Goal: Find specific page/section: Find specific page/section

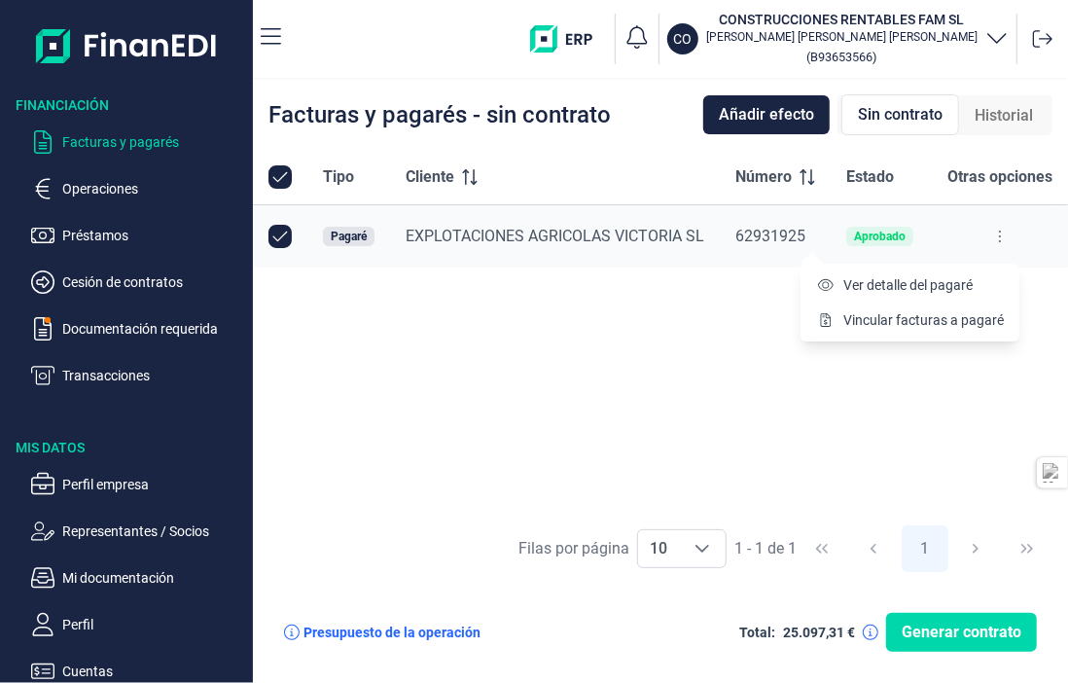
click at [929, 278] on span "Ver detalle del pagaré" at bounding box center [908, 284] width 129 height 19
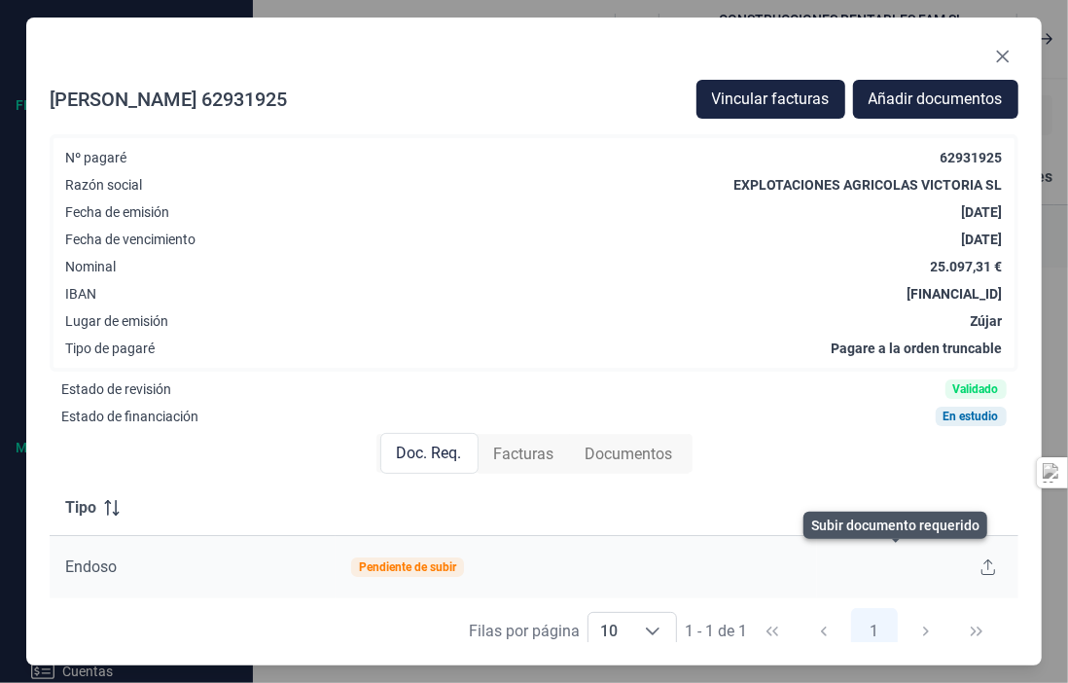
click at [982, 569] on icon at bounding box center [989, 567] width 14 height 16
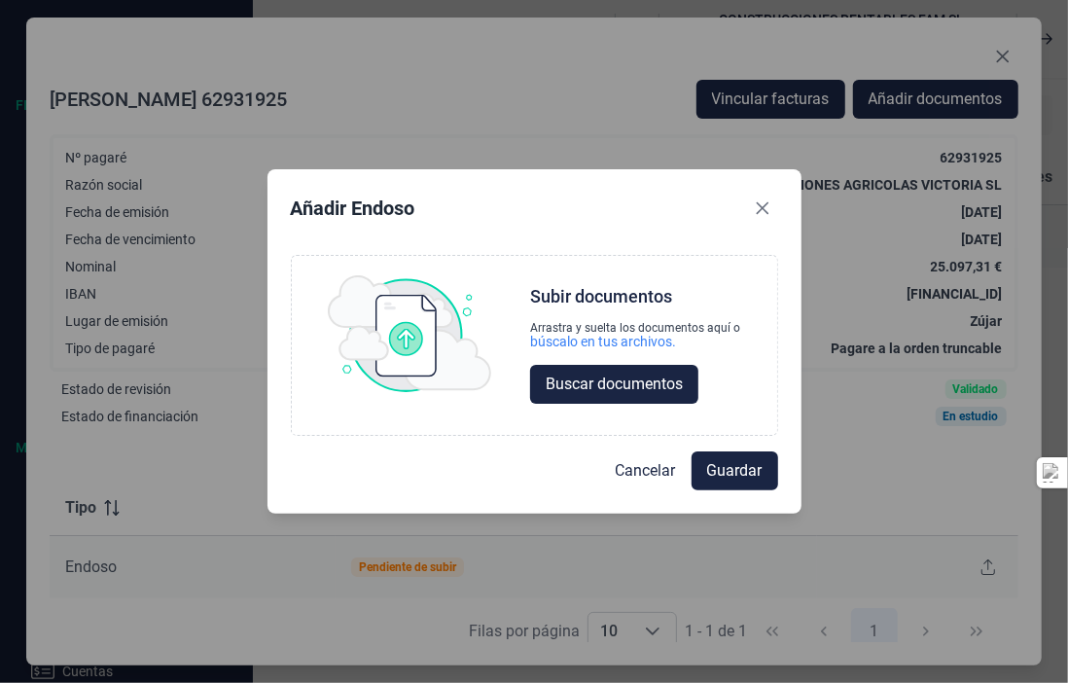
click at [594, 377] on span "Buscar documentos" at bounding box center [614, 384] width 137 height 23
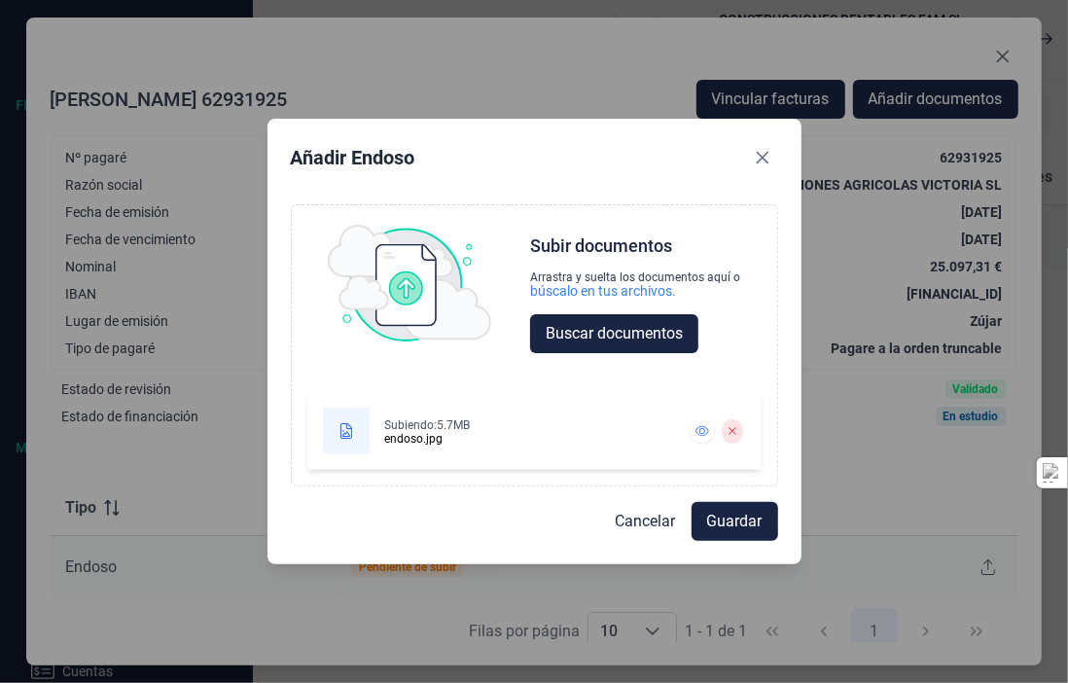
click at [711, 532] on span "Guardar" at bounding box center [734, 521] width 55 height 23
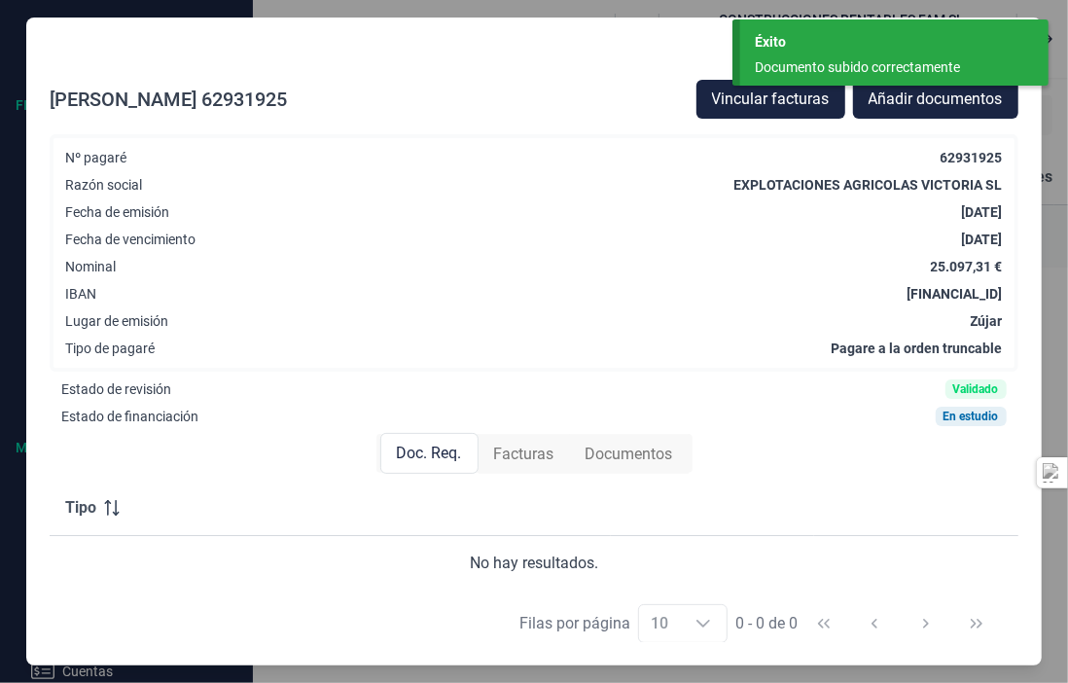
click at [510, 450] on span "Facturas" at bounding box center [524, 454] width 60 height 23
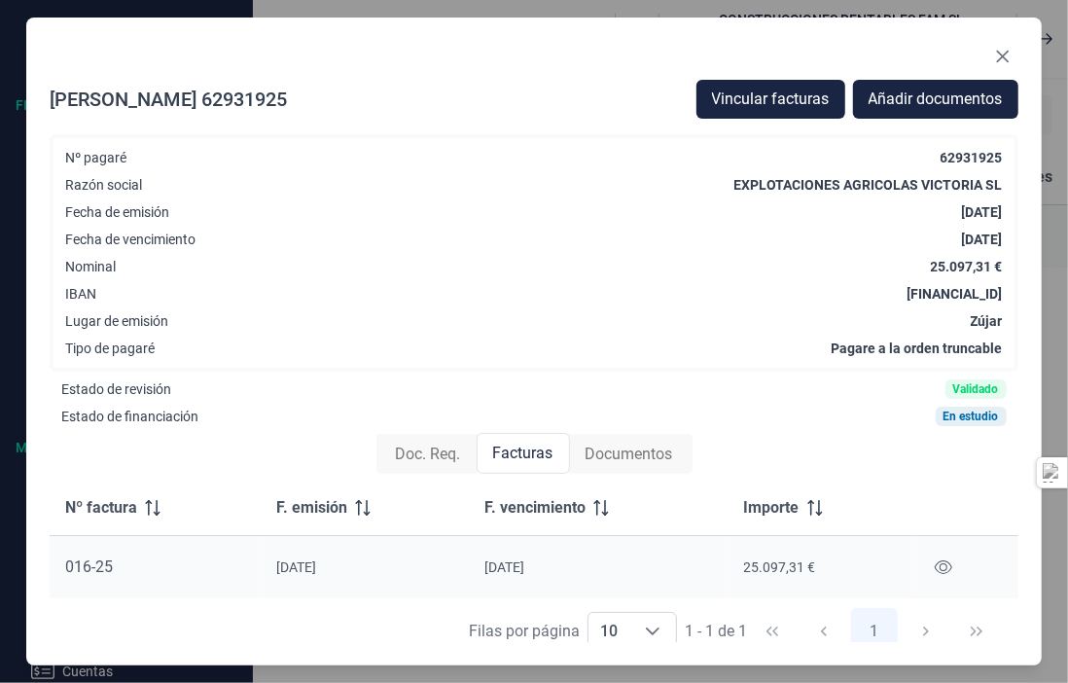
click at [631, 455] on span "Documentos" at bounding box center [630, 454] width 88 height 23
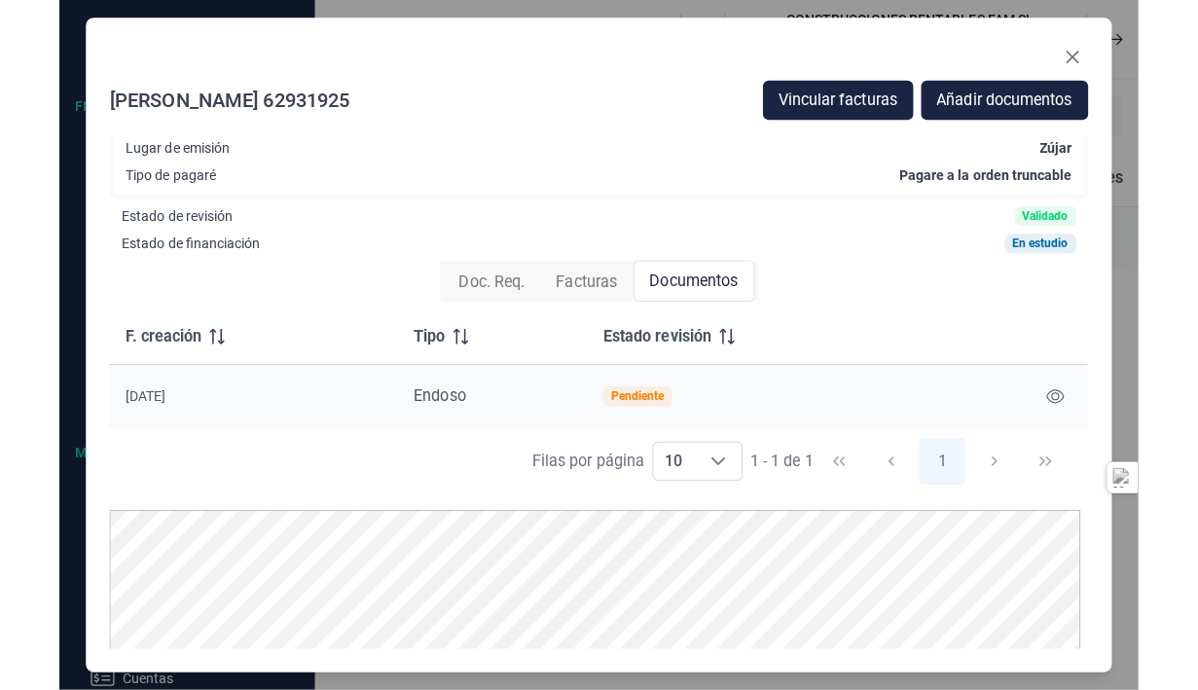
scroll to position [183, 0]
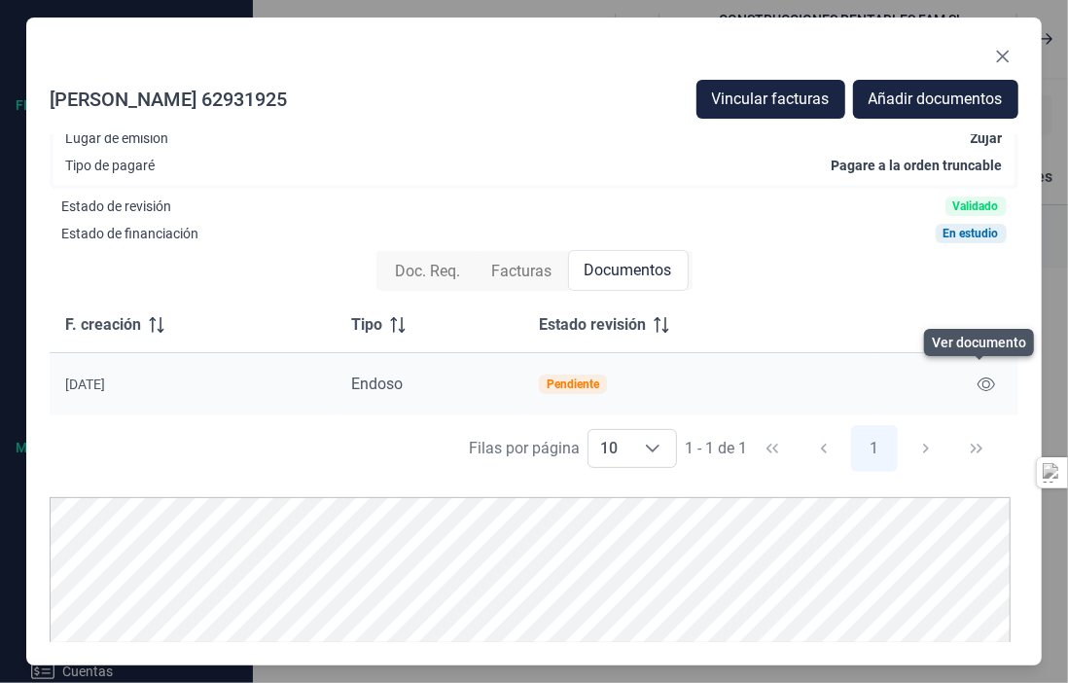
click at [979, 382] on icon at bounding box center [987, 385] width 18 height 16
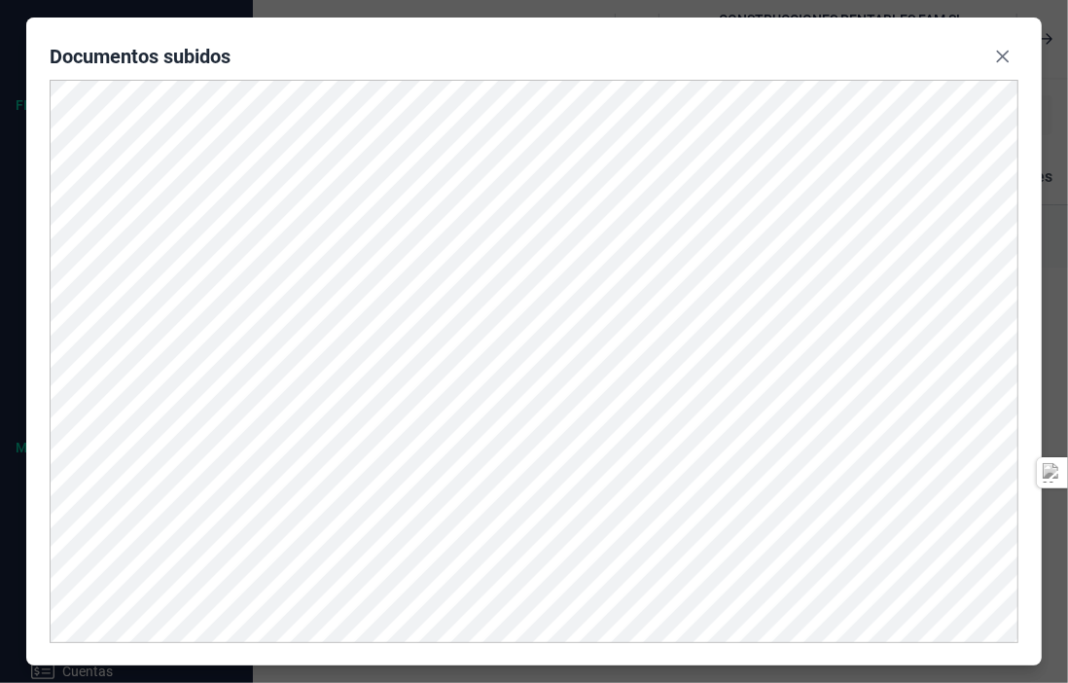
click at [1007, 63] on button "Close" at bounding box center [1002, 56] width 31 height 31
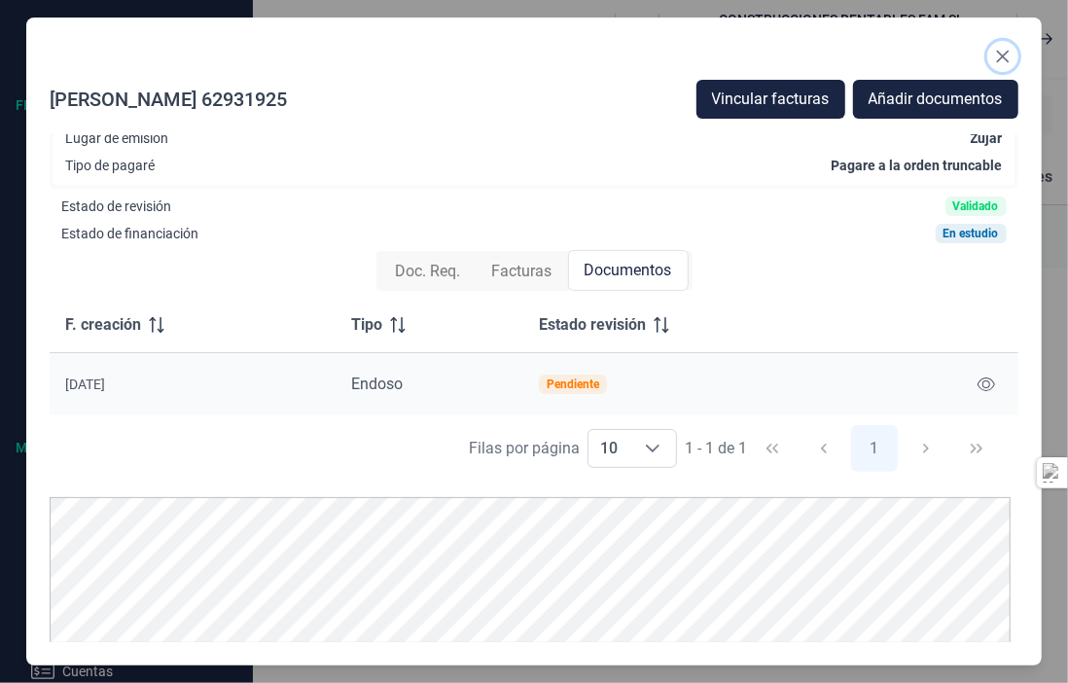
click at [992, 62] on button "Close" at bounding box center [1002, 56] width 31 height 31
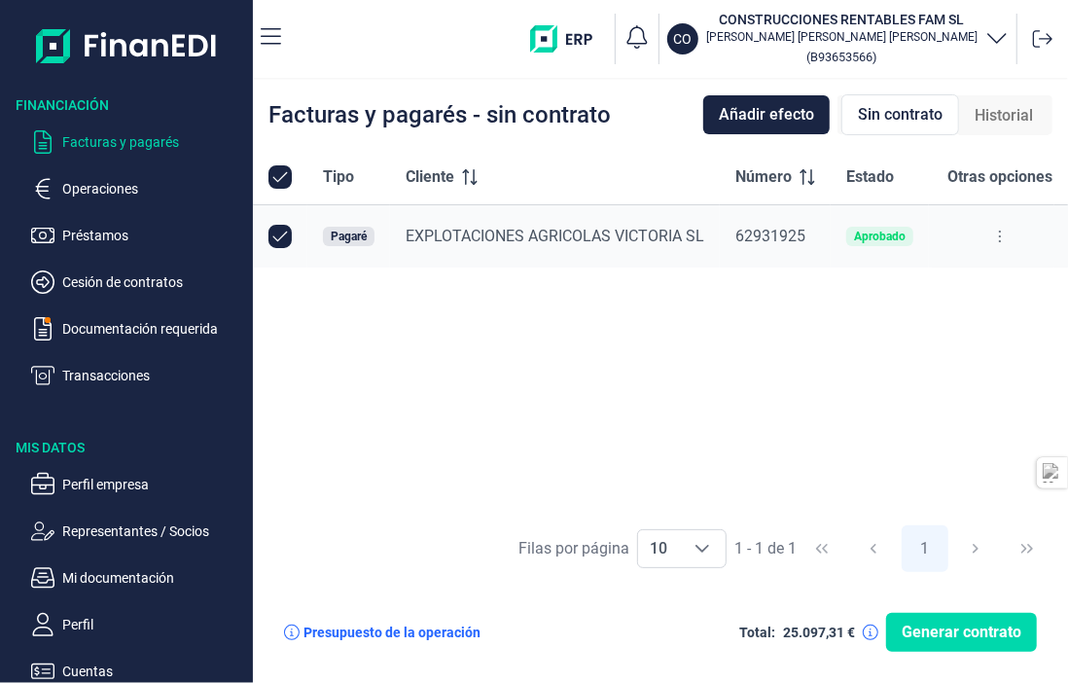
click at [150, 334] on p "Documentación requerida" at bounding box center [153, 328] width 183 height 23
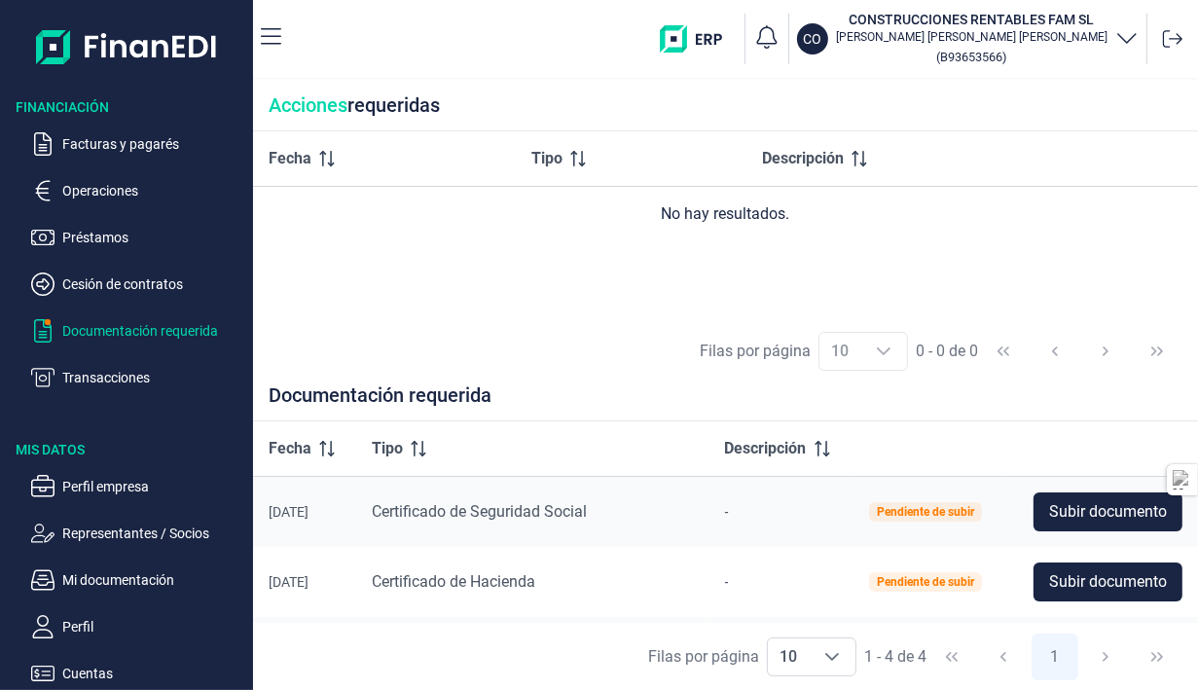
click at [115, 192] on p "Operaciones" at bounding box center [153, 190] width 183 height 23
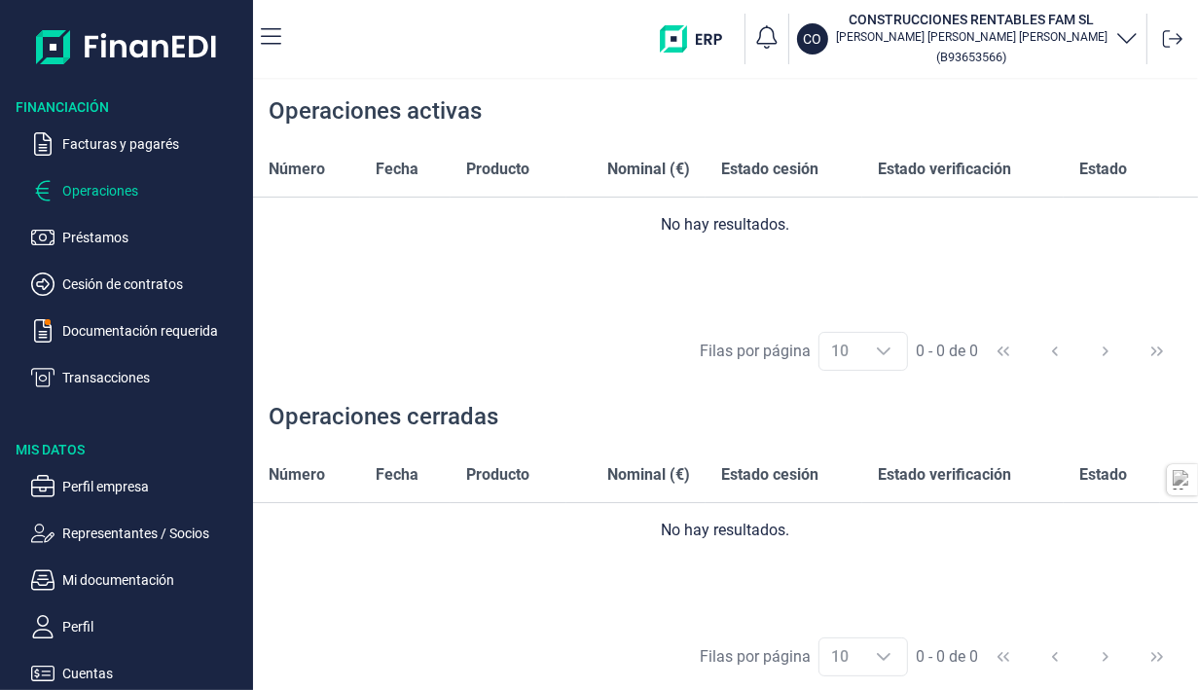
click at [133, 147] on p "Facturas y pagarés" at bounding box center [153, 143] width 183 height 23
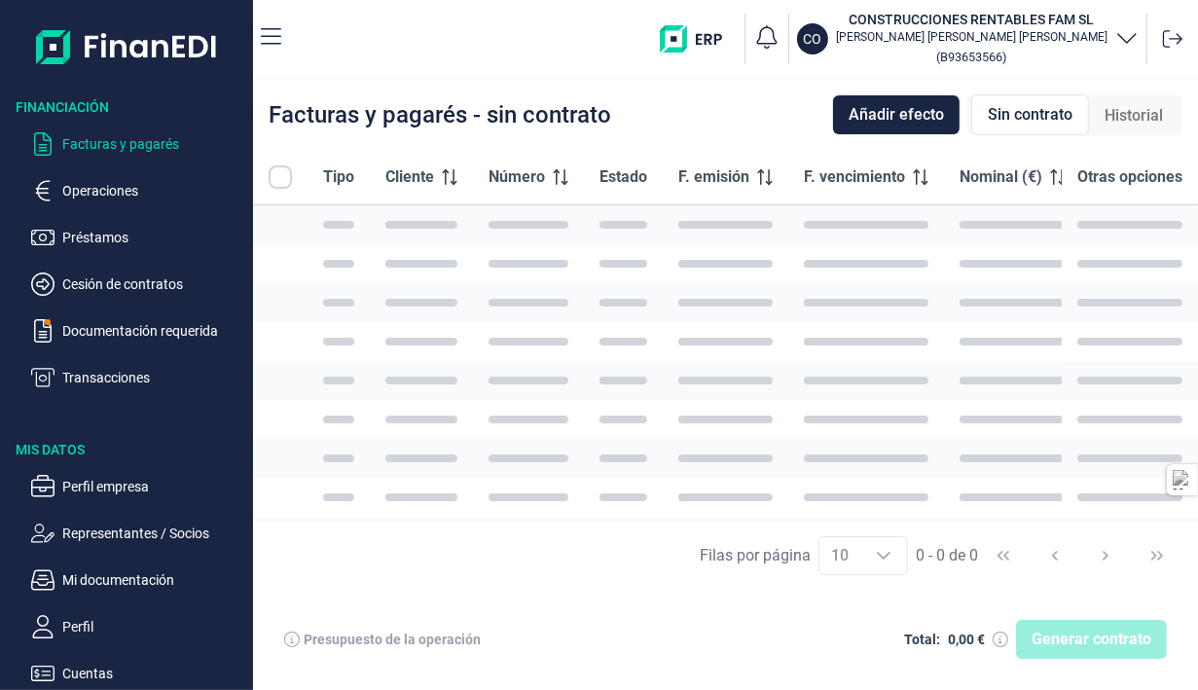
checkbox input "true"
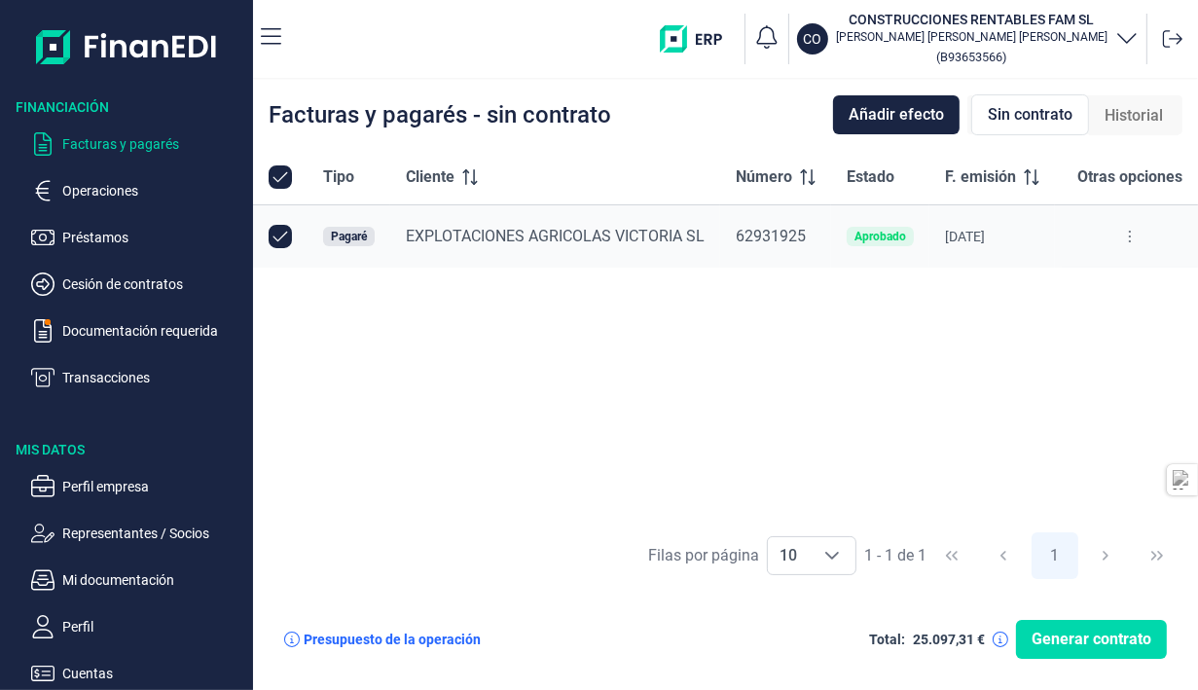
click at [1067, 233] on icon at bounding box center [1130, 237] width 4 height 16
click at [1059, 289] on span "Ver detalle del pagaré" at bounding box center [1037, 284] width 129 height 19
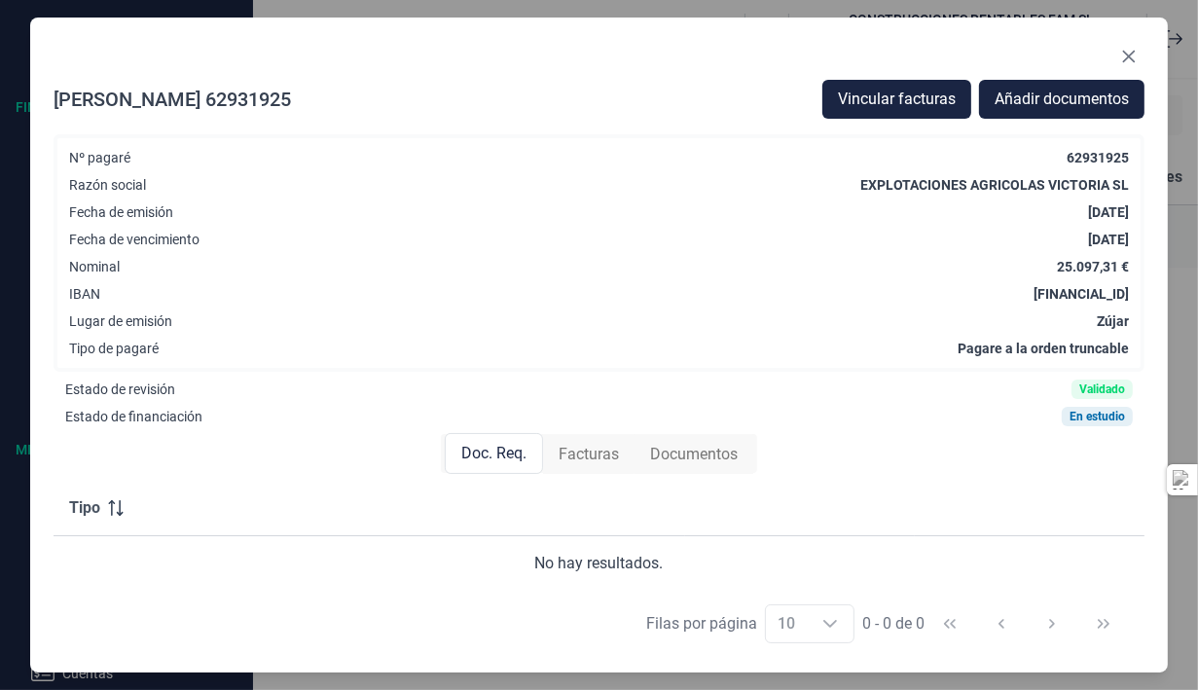
click at [730, 465] on div "Documentos" at bounding box center [693, 454] width 119 height 39
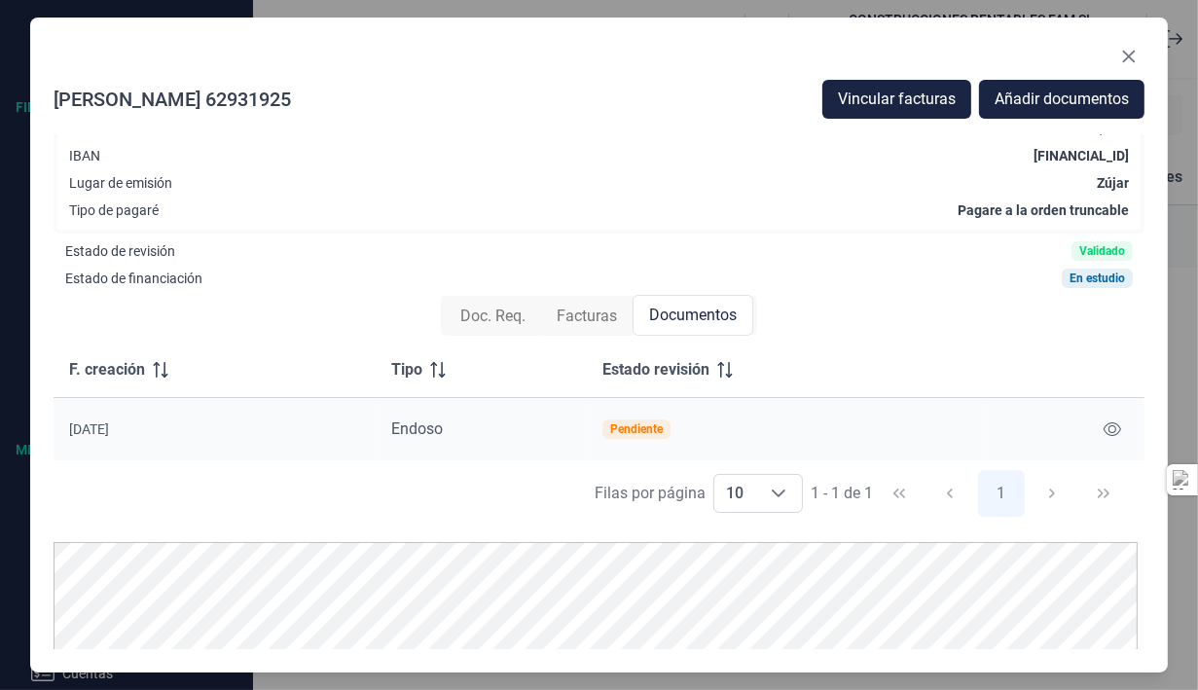
scroll to position [176, 0]
